Goal: Transaction & Acquisition: Download file/media

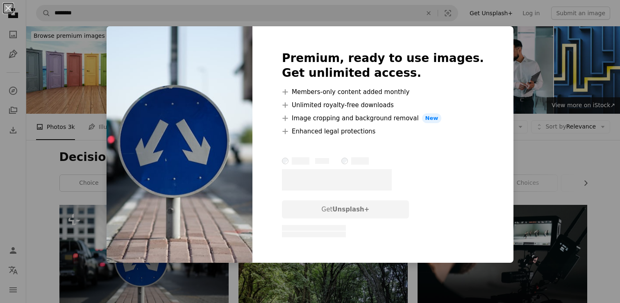
scroll to position [82, 0]
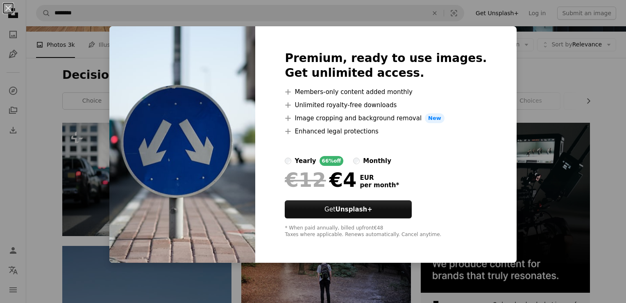
click at [558, 72] on div "An X shape Premium, ready to use images. Get unlimited access. A plus sign Memb…" at bounding box center [313, 151] width 626 height 303
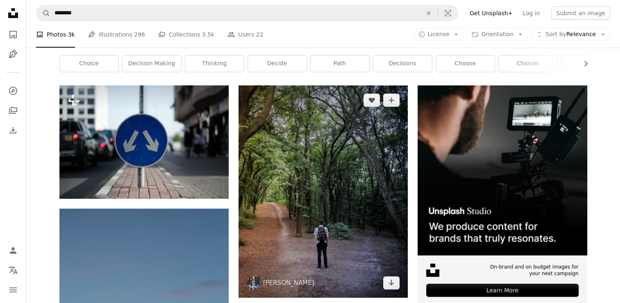
scroll to position [164, 0]
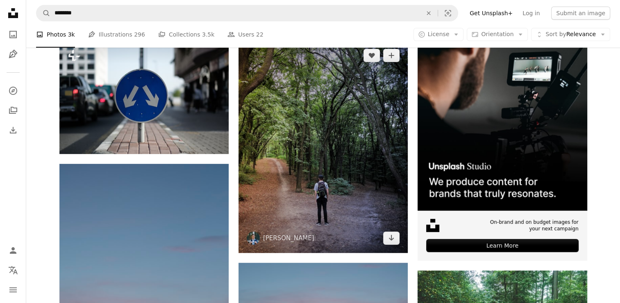
click at [392, 248] on img at bounding box center [323, 147] width 169 height 212
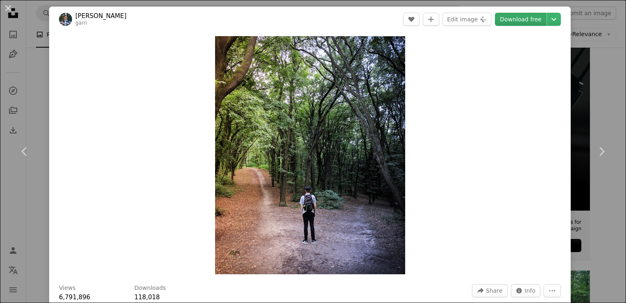
click at [513, 13] on link "Download free" at bounding box center [521, 19] width 52 height 13
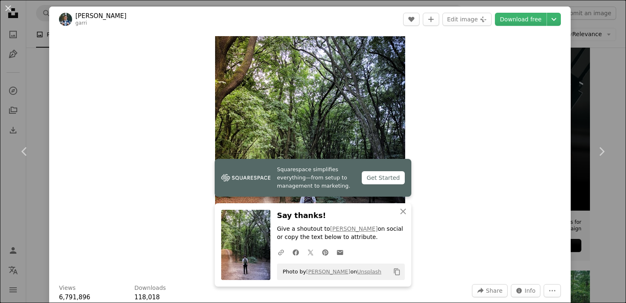
click at [600, 80] on div "An X shape Chevron left Chevron right Squarespace simplifies everything—from se…" at bounding box center [313, 151] width 626 height 303
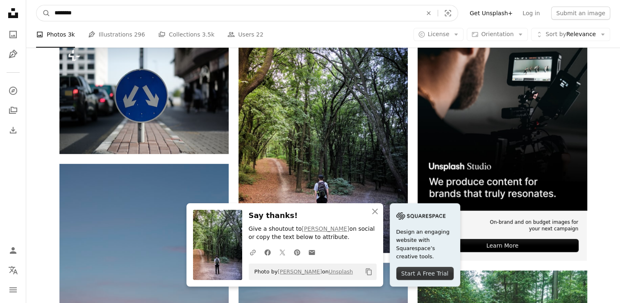
click at [264, 14] on input "********" at bounding box center [234, 13] width 369 height 16
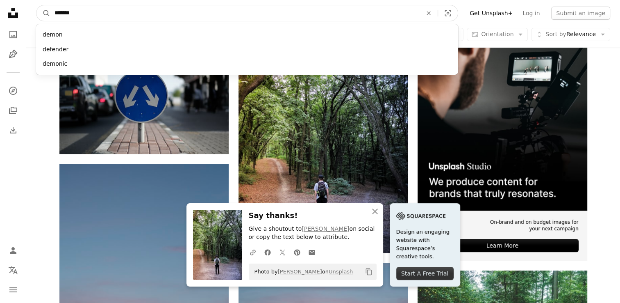
type input "********"
click button "A magnifying glass" at bounding box center [43, 13] width 14 height 16
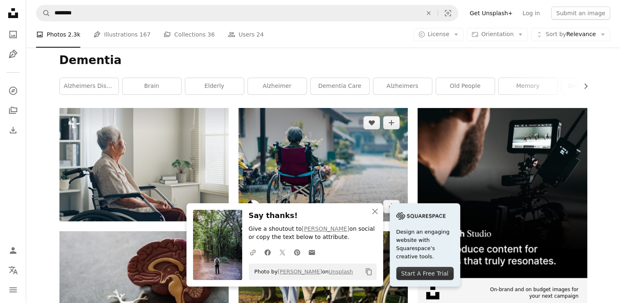
scroll to position [123, 0]
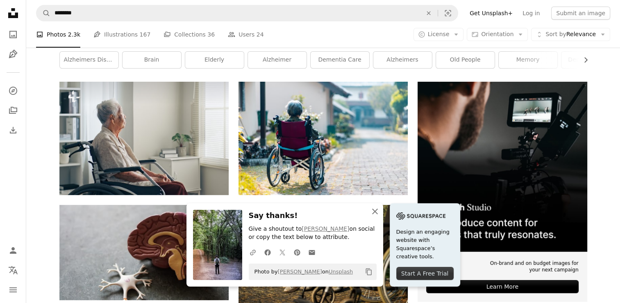
click at [372, 209] on icon "button" at bounding box center [375, 211] width 6 height 6
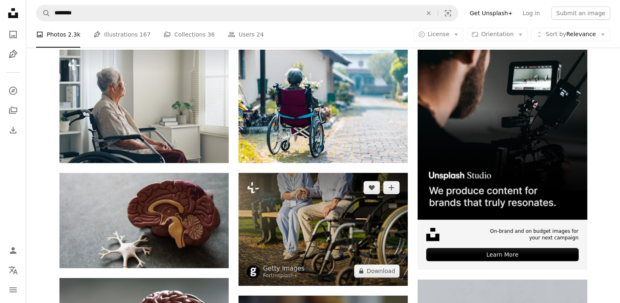
scroll to position [205, 0]
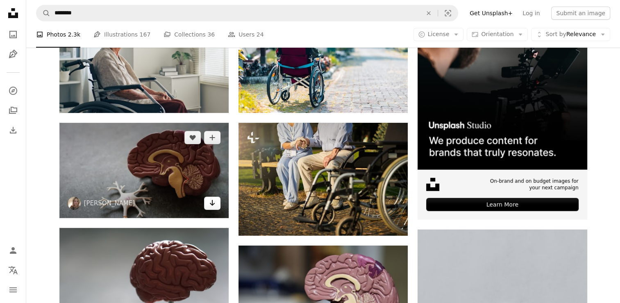
click at [216, 203] on link "Arrow pointing down" at bounding box center [212, 202] width 16 height 13
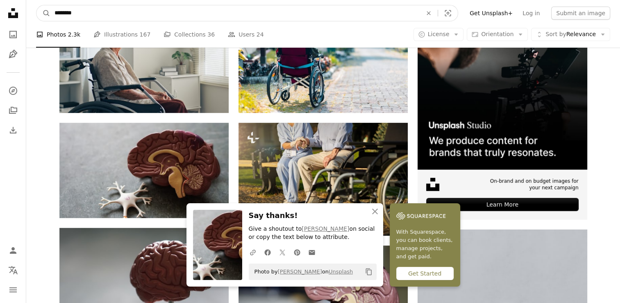
click at [242, 17] on input "********" at bounding box center [234, 13] width 369 height 16
type input "*"
type input "****"
click button "A magnifying glass" at bounding box center [43, 13] width 14 height 16
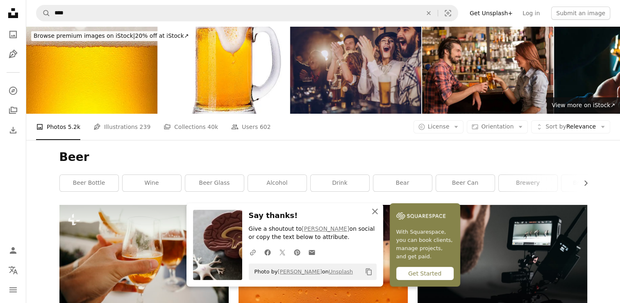
click at [372, 212] on icon "An X shape" at bounding box center [375, 211] width 10 height 10
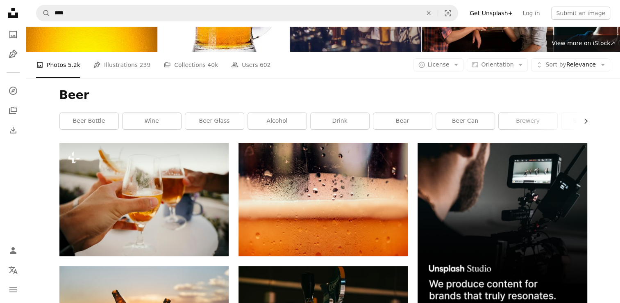
scroll to position [123, 0]
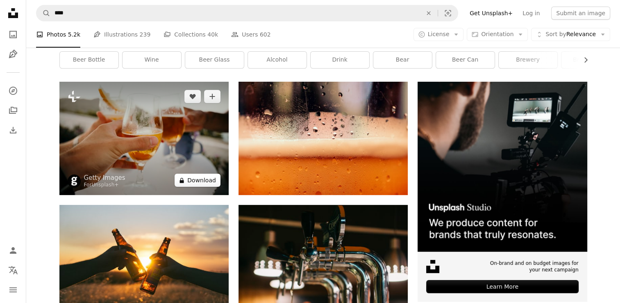
click at [210, 180] on button "A lock Download" at bounding box center [198, 179] width 46 height 13
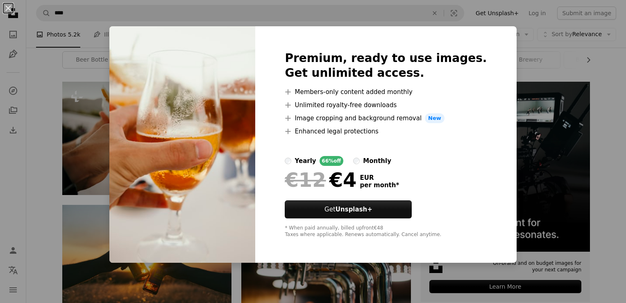
click at [607, 82] on div "An X shape Premium, ready to use images. Get unlimited access. A plus sign Memb…" at bounding box center [313, 151] width 626 height 303
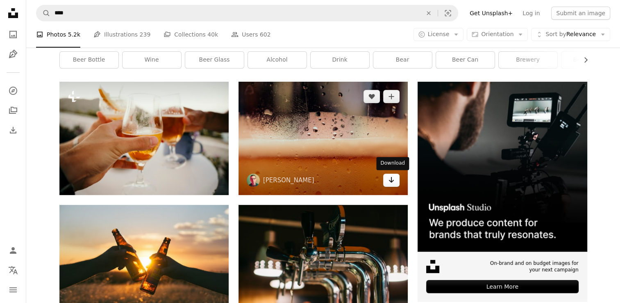
click at [392, 181] on icon "Download" at bounding box center [391, 180] width 5 height 6
